Goal: Navigation & Orientation: Go to known website

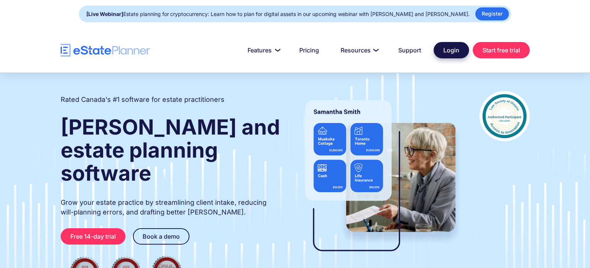
click at [439, 54] on link "Login" at bounding box center [451, 50] width 35 height 16
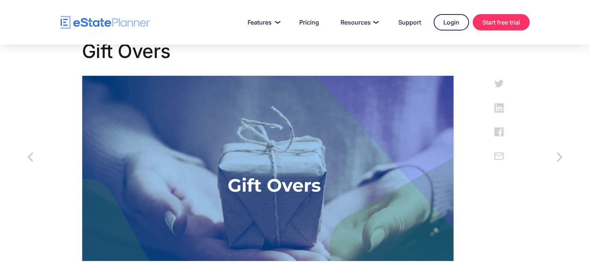
scroll to position [149, 0]
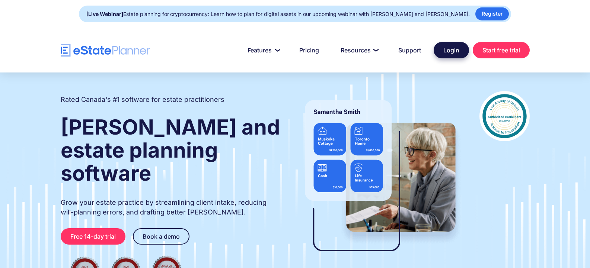
click at [440, 48] on link "Login" at bounding box center [451, 50] width 35 height 16
